Goal: Check status: Check status

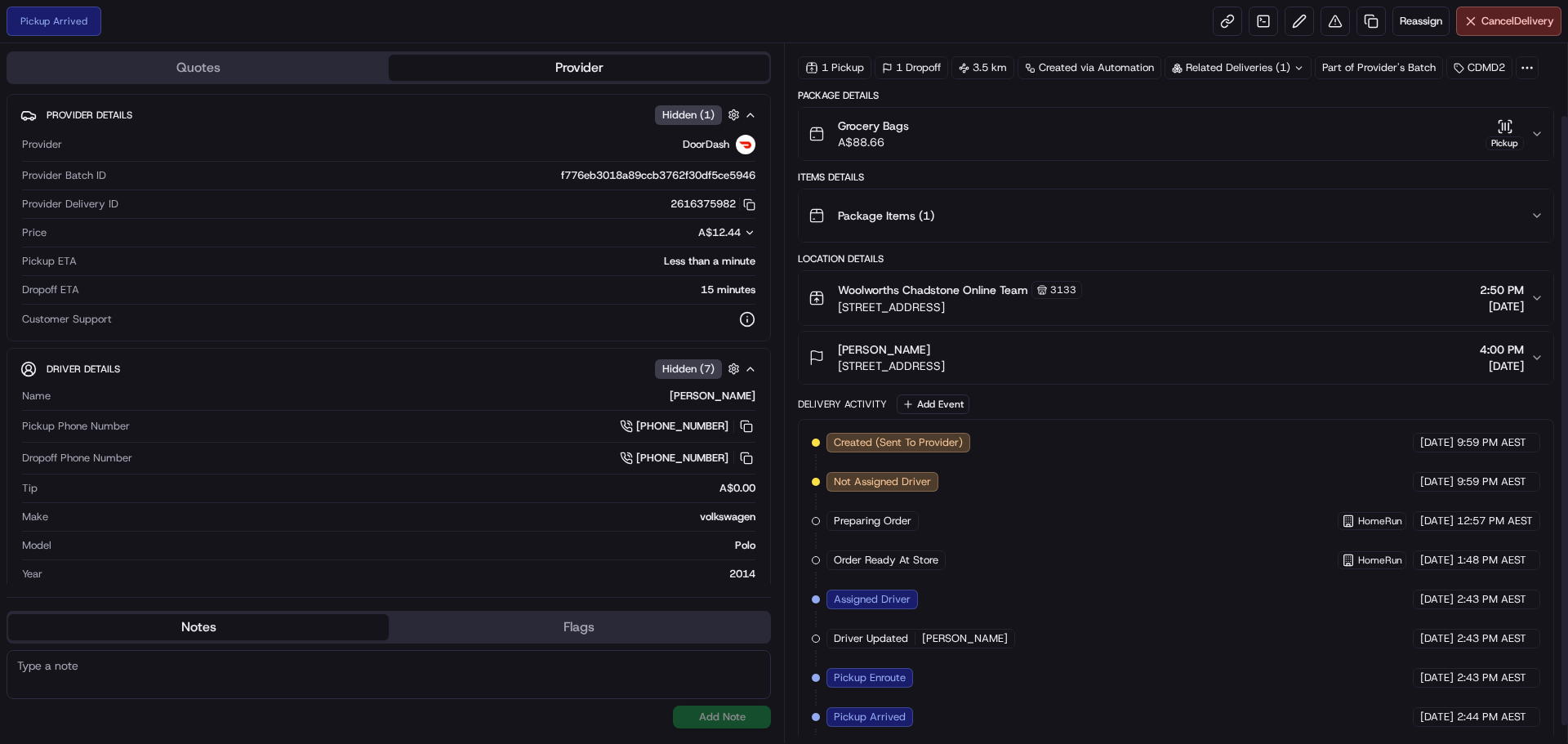
scroll to position [102, 0]
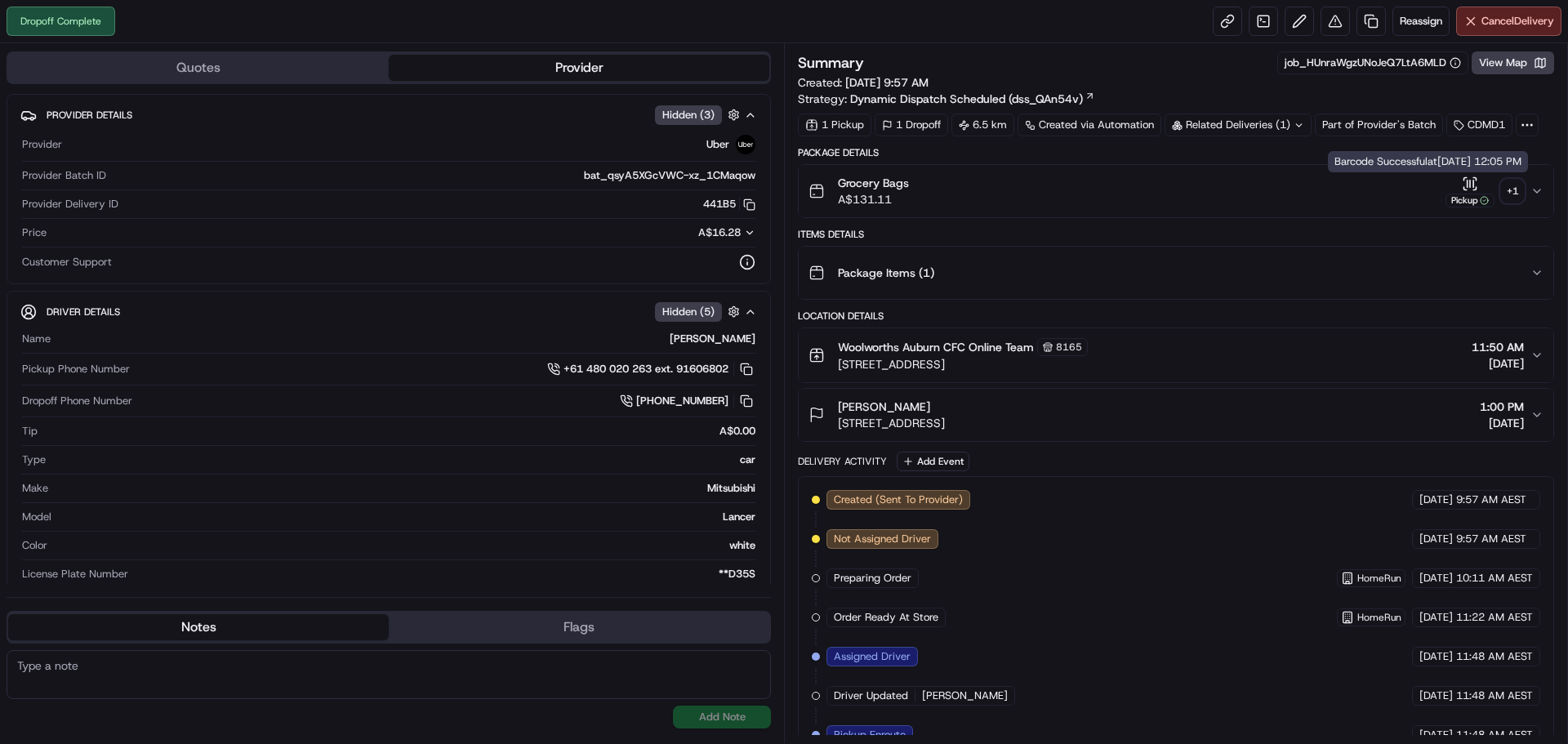
click at [1467, 186] on icon "button" at bounding box center [1467, 183] width 0 height 6
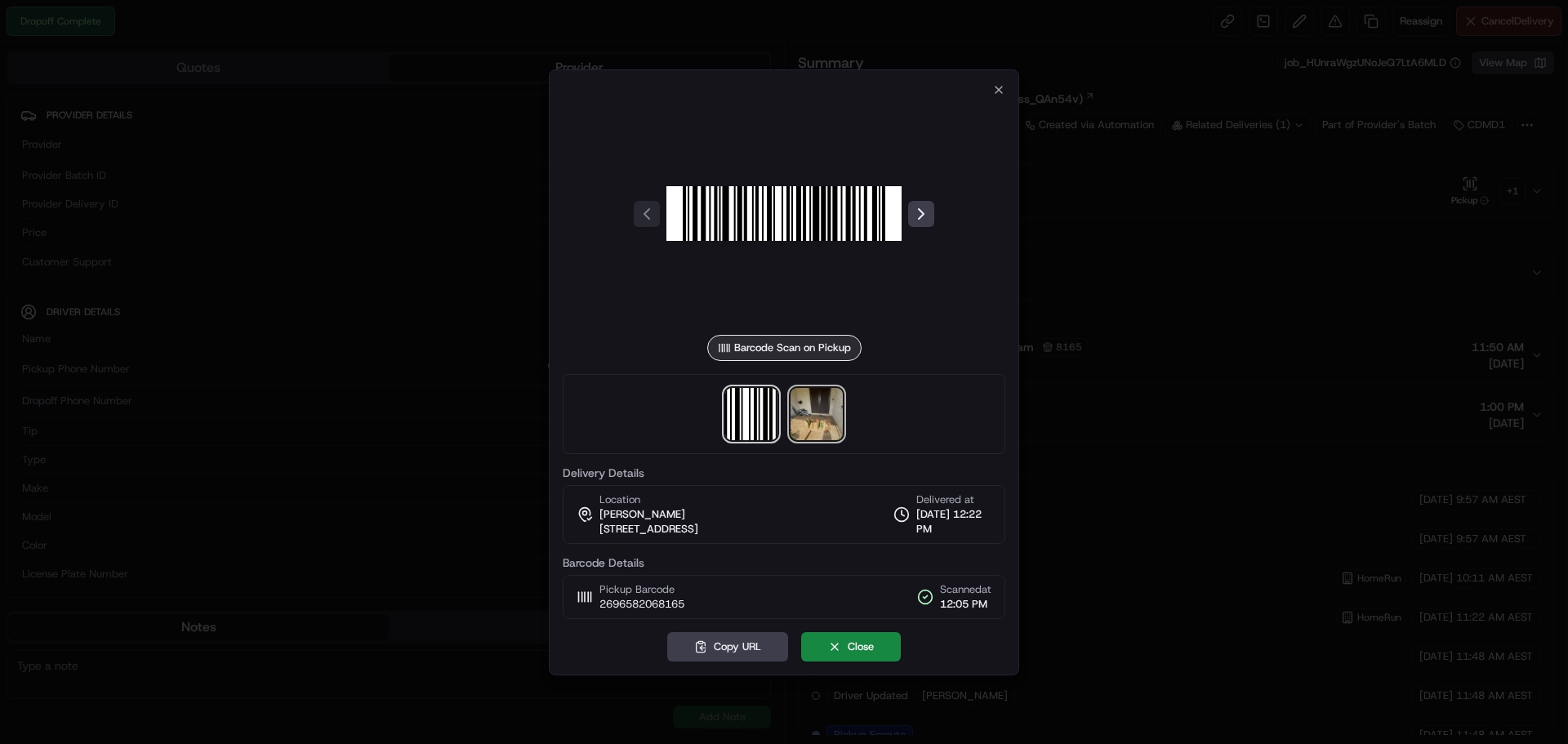
click at [823, 409] on img at bounding box center [817, 414] width 53 height 53
